Goal: Task Accomplishment & Management: Manage account settings

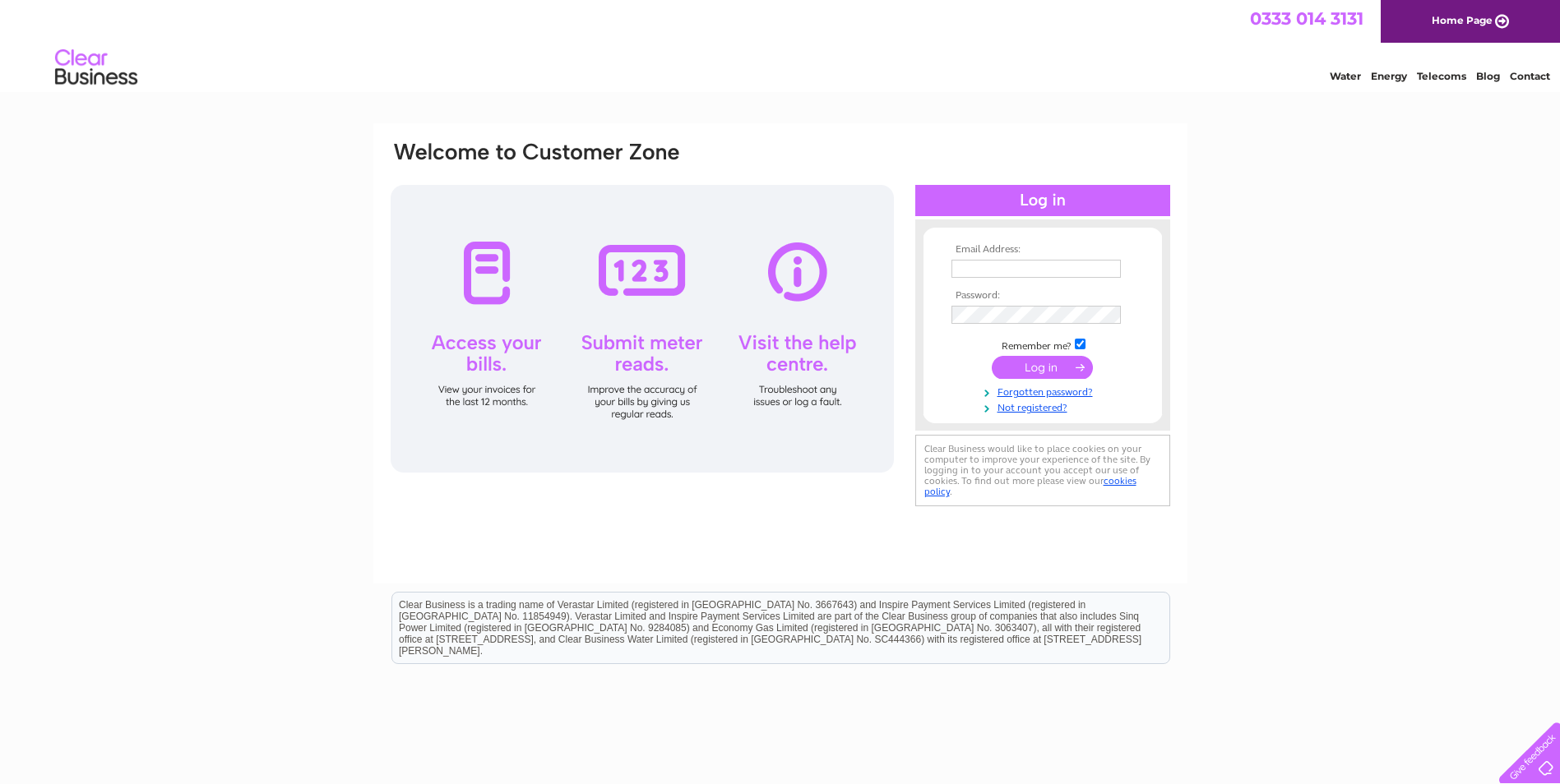
click at [977, 272] on input "text" at bounding box center [1036, 269] width 170 height 18
type input "mail@lindsayburns.co.uk"
click at [1042, 371] on input "submit" at bounding box center [1042, 369] width 101 height 23
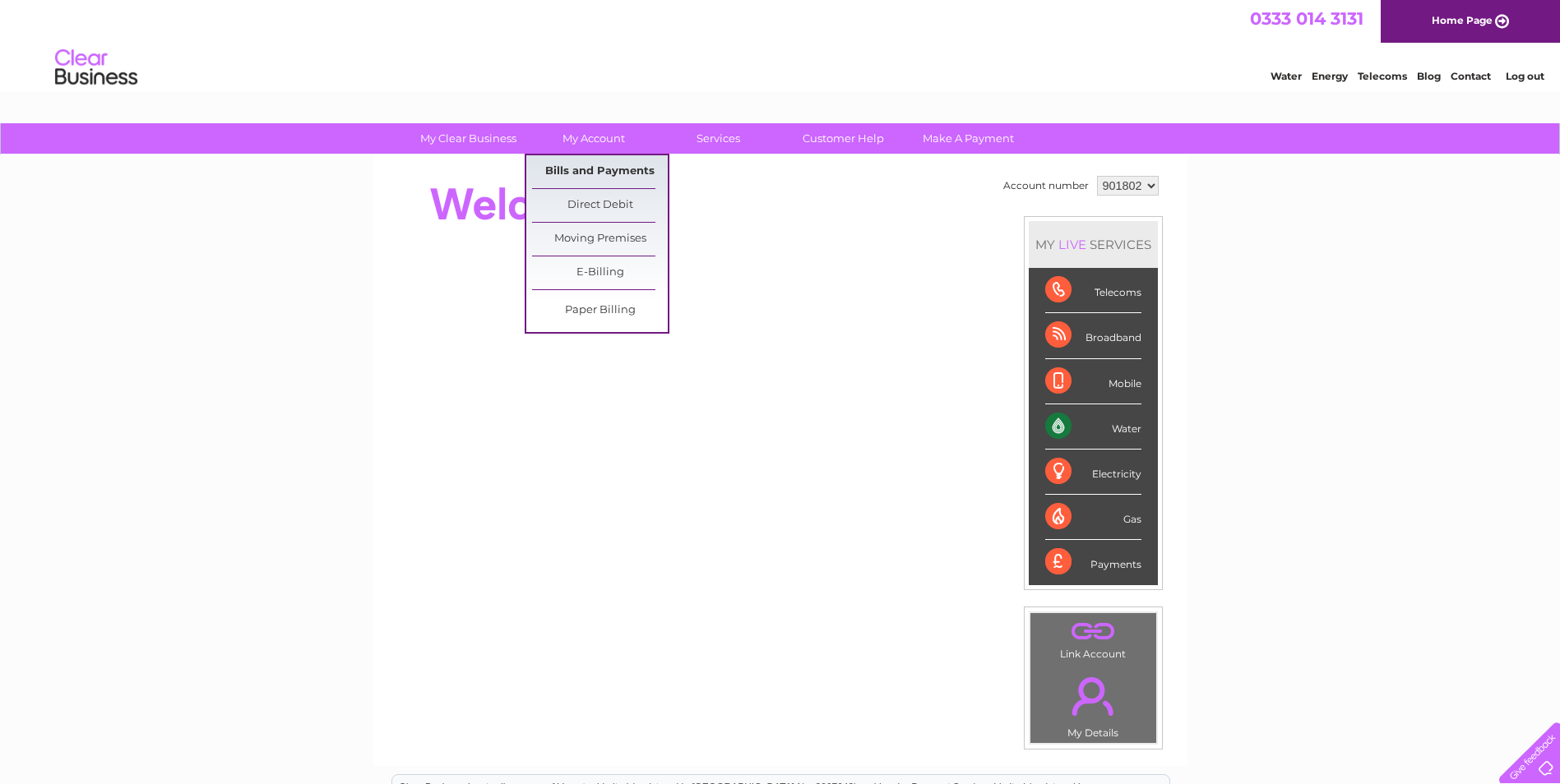
click at [635, 172] on link "Bills and Payments" at bounding box center [600, 172] width 136 height 33
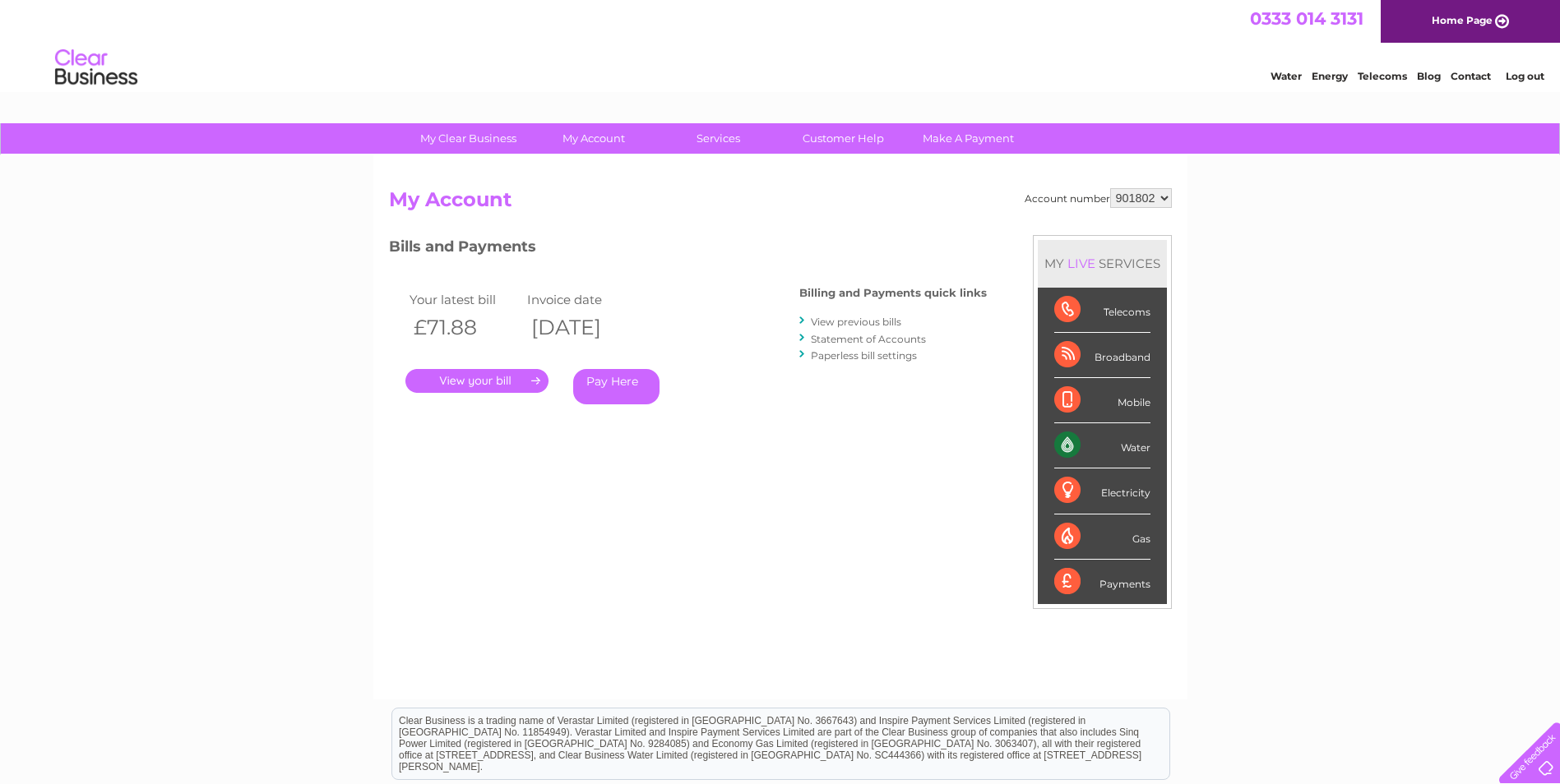
click at [475, 381] on link "." at bounding box center [477, 381] width 143 height 23
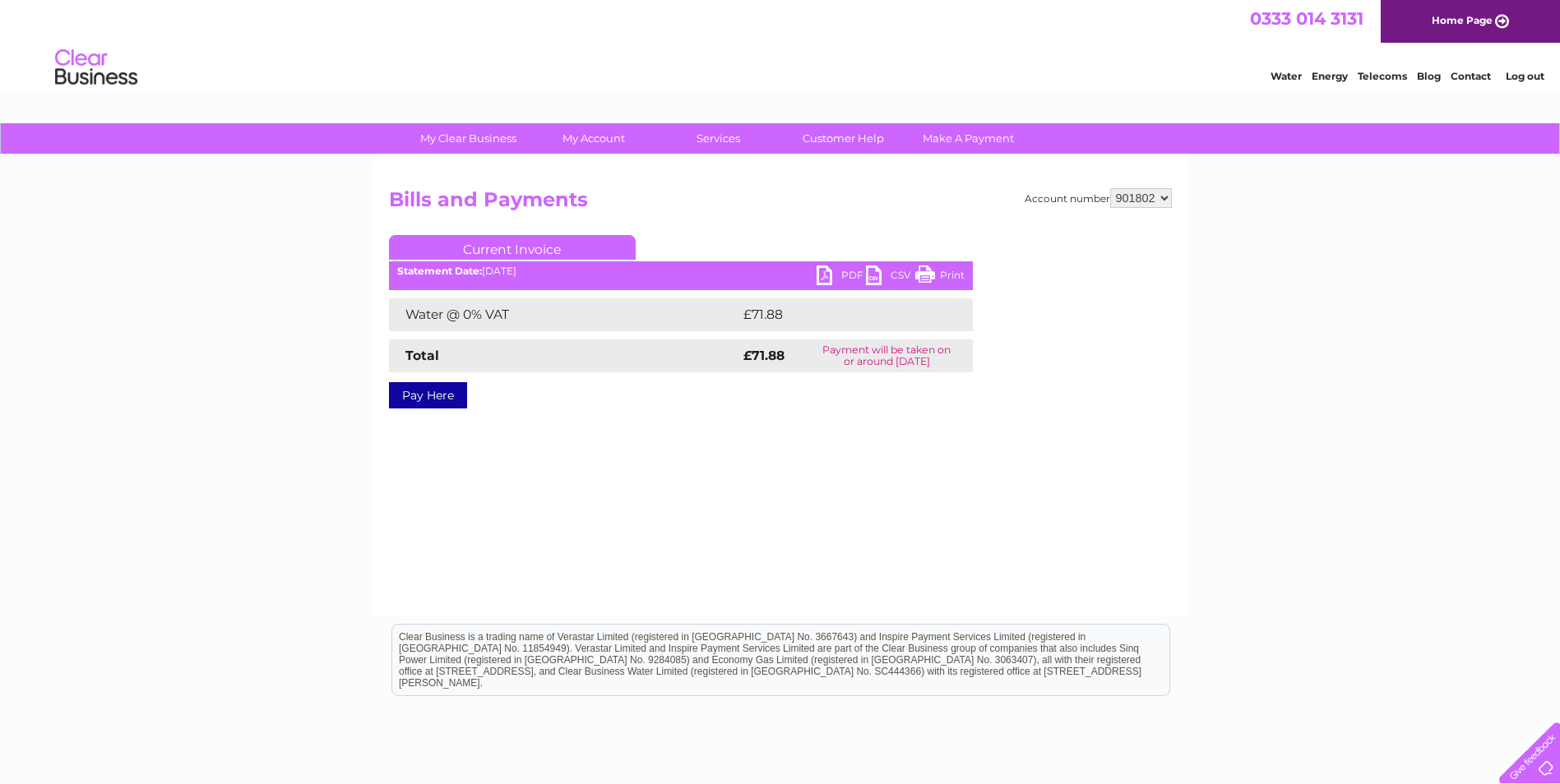
click at [833, 272] on link "PDF" at bounding box center [841, 276] width 50 height 23
click at [1527, 79] on link "Log out" at bounding box center [1524, 76] width 38 height 12
